Goal: Find specific page/section: Find specific page/section

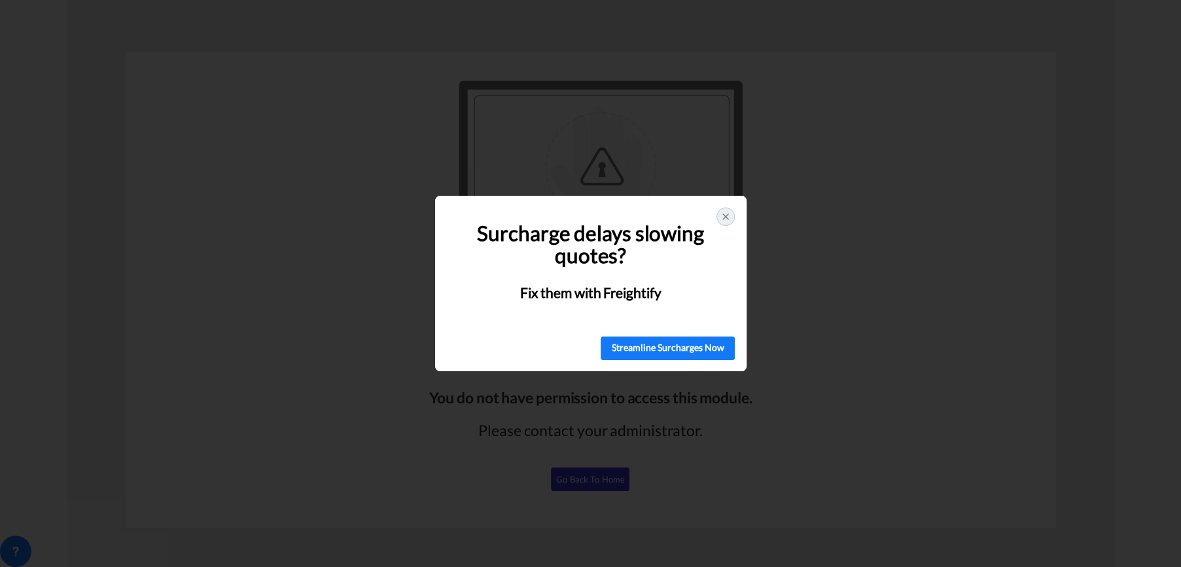
click at [727, 217] on icon at bounding box center [725, 216] width 5 height 5
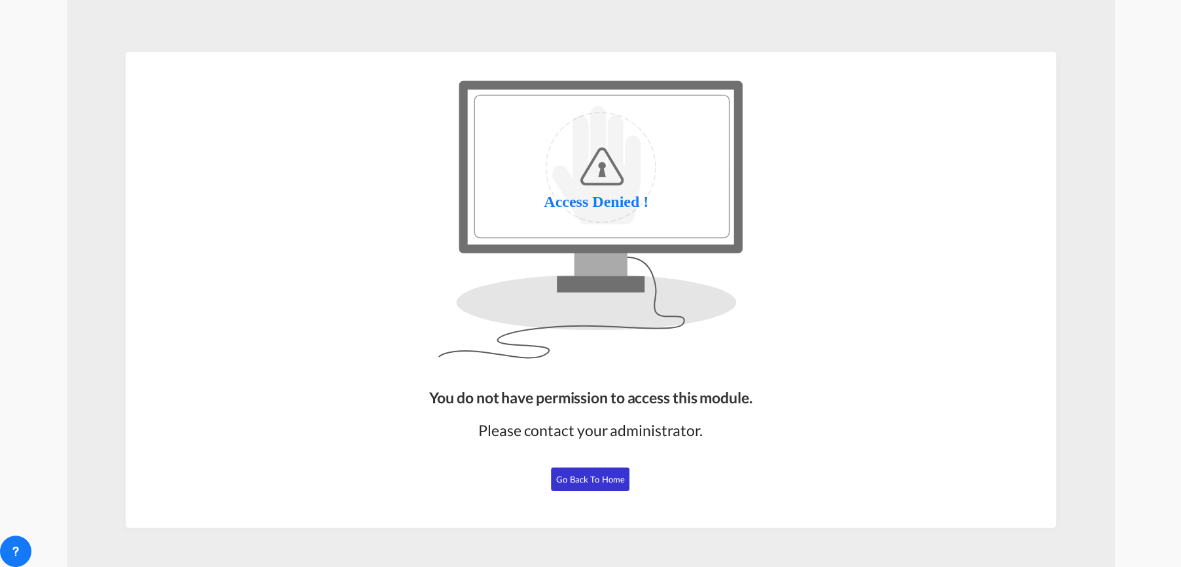
click at [606, 478] on span "Go Back to Home" at bounding box center [590, 479] width 69 height 10
